Goal: Navigation & Orientation: Find specific page/section

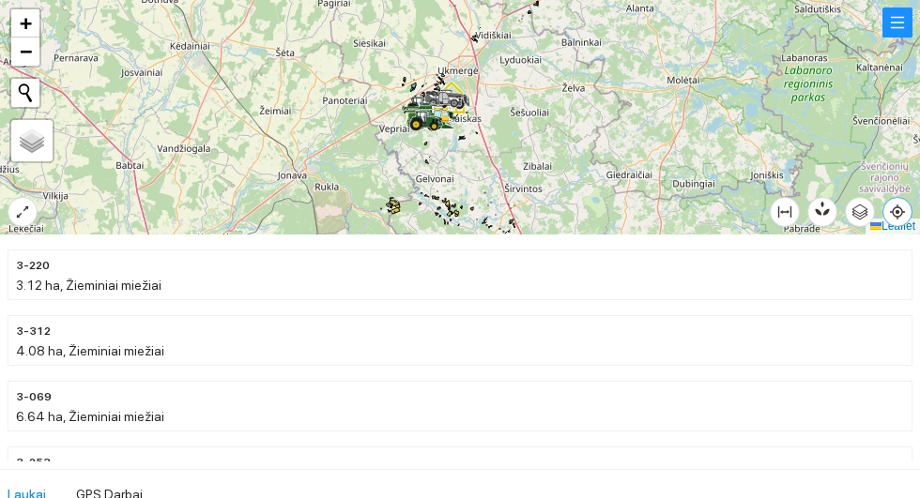
click at [899, 214] on icon "aim" at bounding box center [897, 212] width 4 height 4
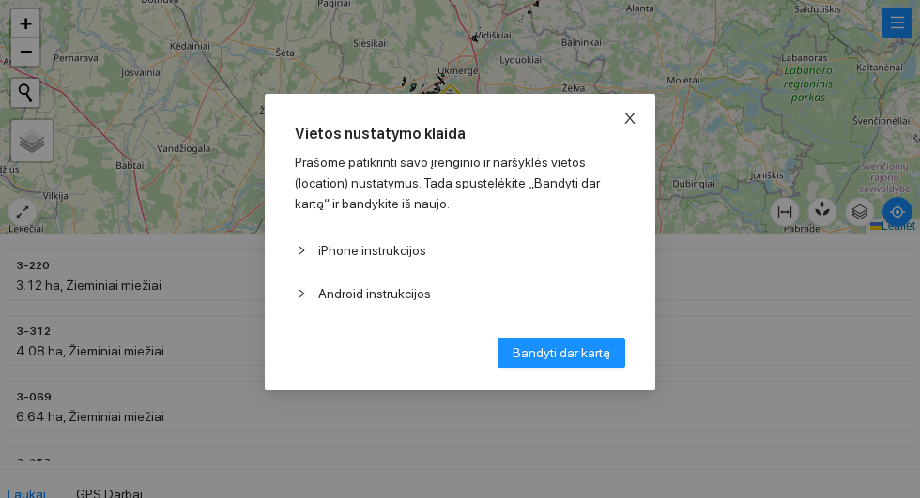
click at [624, 94] on span "Close" at bounding box center [629, 119] width 51 height 51
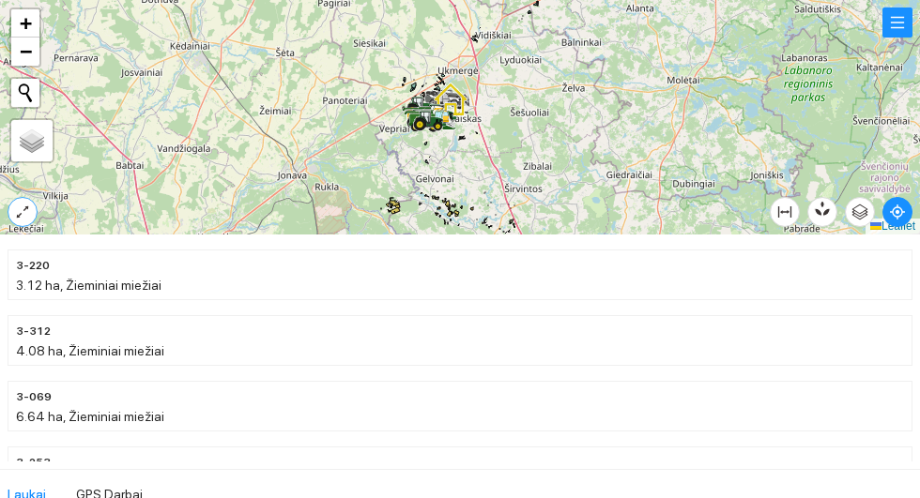
click at [20, 206] on icon "expand-alt" at bounding box center [22, 212] width 15 height 15
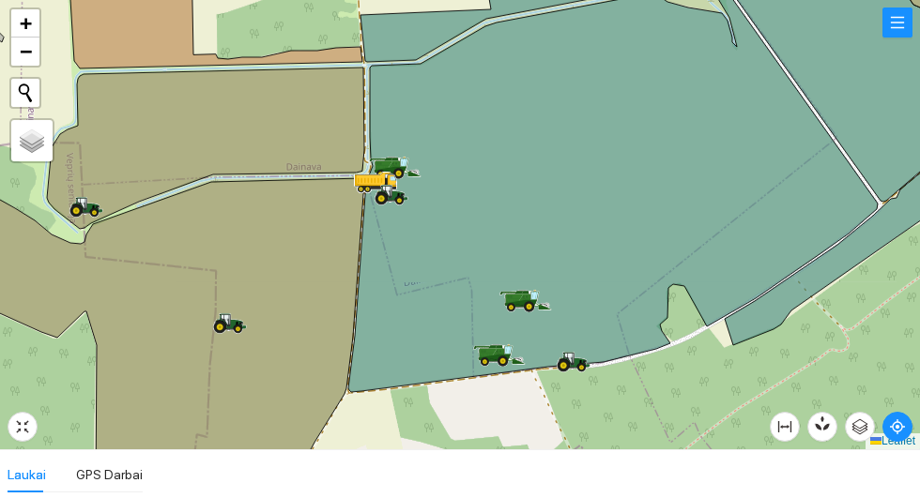
click at [392, 147] on icon at bounding box center [612, 181] width 529 height 422
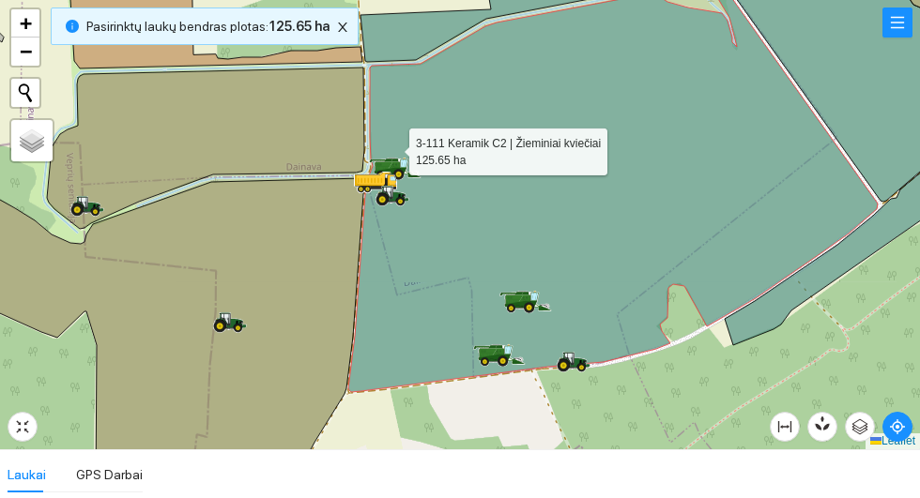
scroll to position [460, 0]
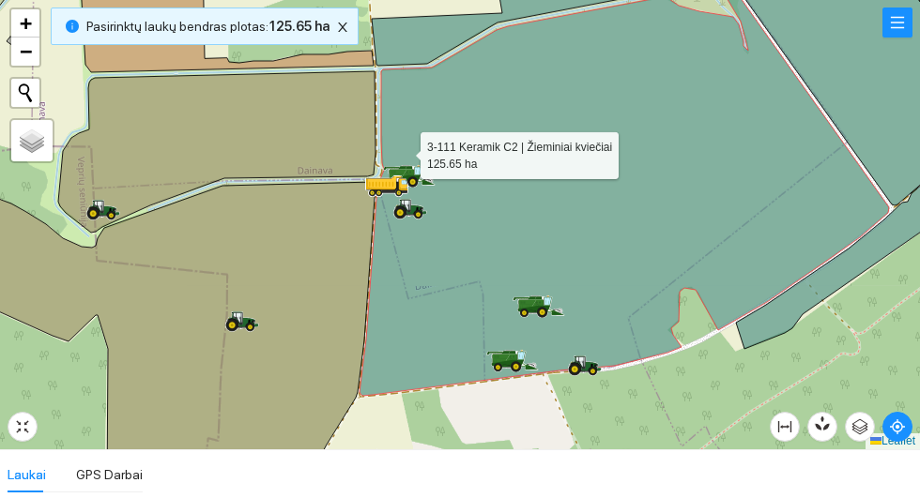
click at [397, 182] on icon at bounding box center [392, 189] width 20 height 15
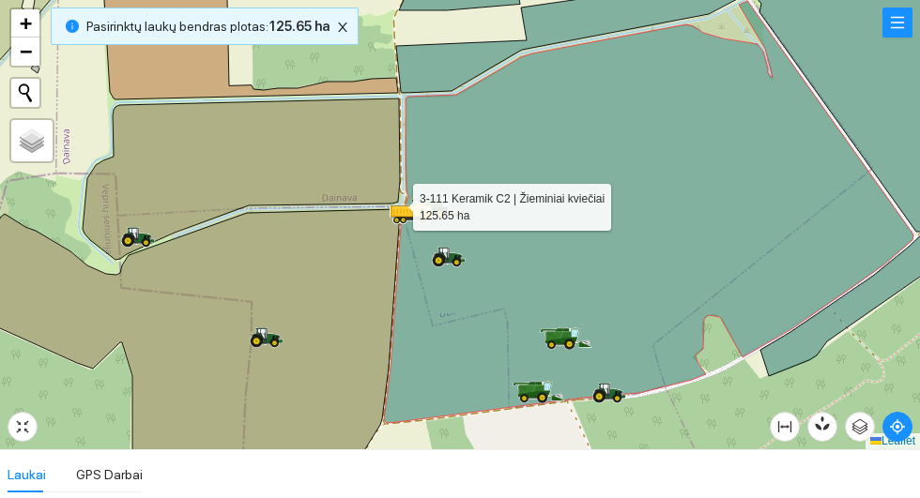
click at [874, 342] on div at bounding box center [460, 225] width 920 height 450
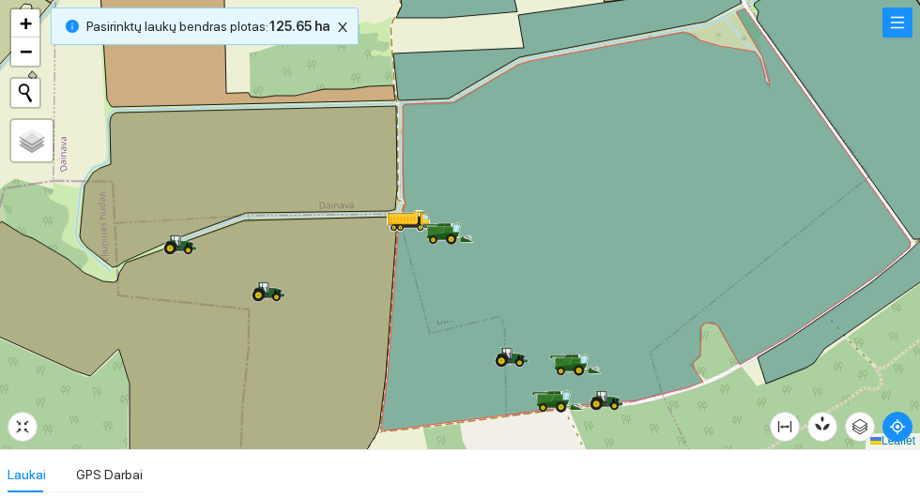
click at [450, 236] on icon at bounding box center [451, 239] width 11 height 11
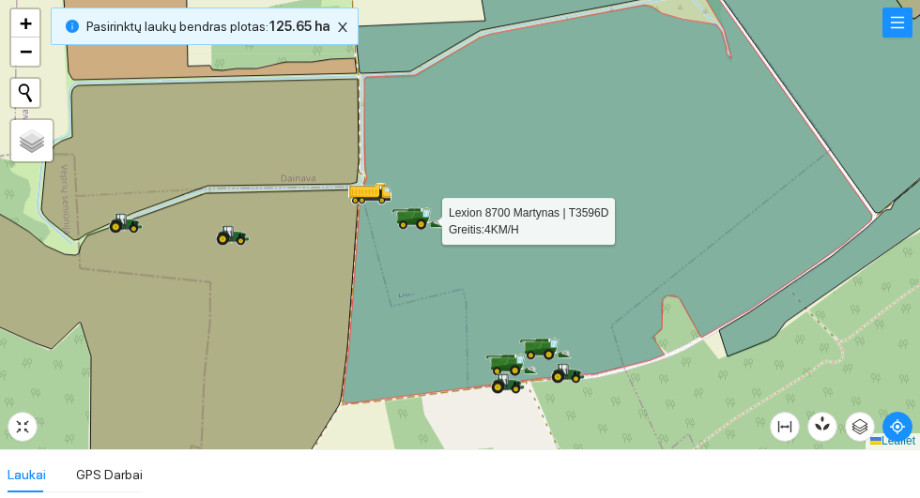
click at [502, 382] on icon at bounding box center [508, 383] width 34 height 21
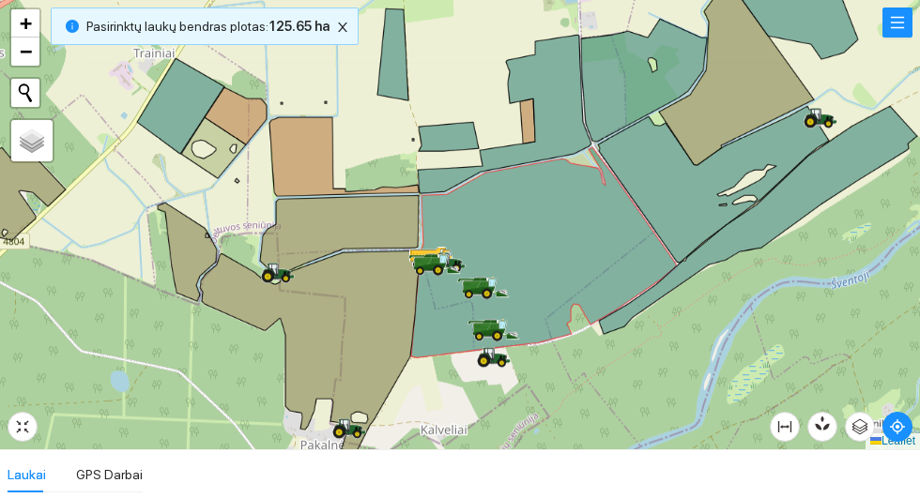
scroll to position [460, 0]
